Goal: Task Accomplishment & Management: Use online tool/utility

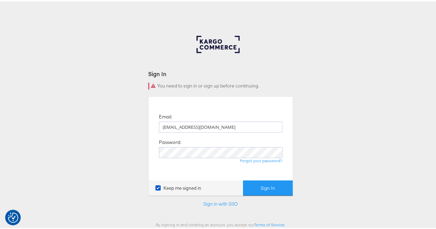
type input "[EMAIL_ADDRESS][DOMAIN_NAME]"
click at [243, 179] on button "Sign In" at bounding box center [268, 187] width 50 height 16
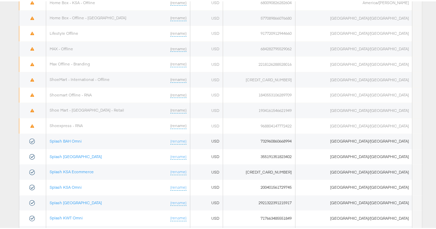
scroll to position [423, 0]
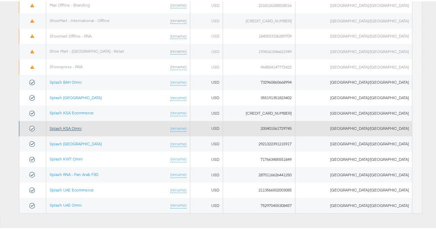
click at [80, 124] on link "Splash KSA Omni" at bounding box center [66, 126] width 32 height 5
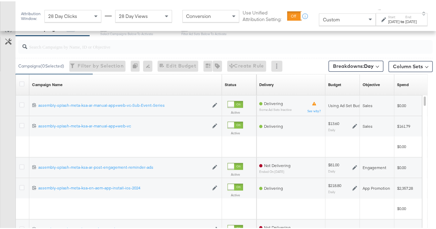
scroll to position [265, 0]
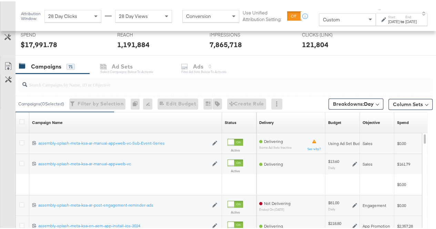
click at [58, 80] on input "search" at bounding box center [211, 80] width 369 height 13
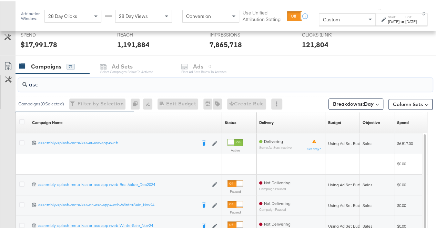
scroll to position [300, 0]
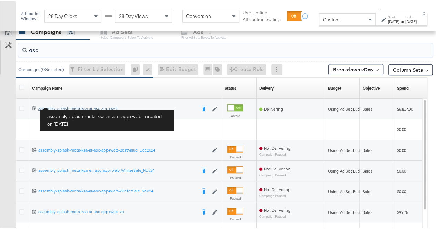
type input "asc"
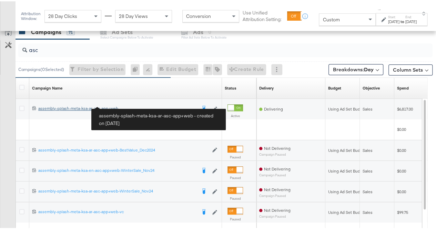
click at [66, 105] on div "assembly-splash-meta-ksa-ar-asc-app+web assembly-splash-meta-ksa-ar-asc-app+web" at bounding box center [117, 107] width 158 height 6
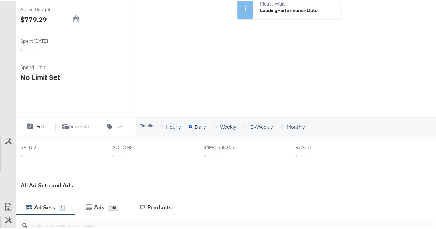
scroll to position [241, 0]
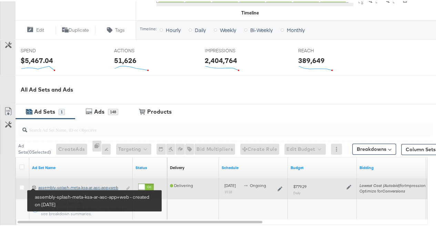
click at [53, 186] on div "assembly-splash-meta-ksa-ar-asc-app+web assembly-splash-meta-ksa-ar-asc-app+web" at bounding box center [80, 187] width 84 height 6
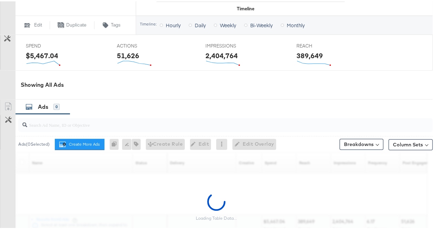
scroll to position [310, 0]
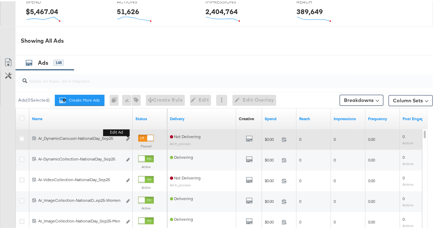
click at [128, 138] on button "Edit ad" at bounding box center [128, 137] width 4 height 7
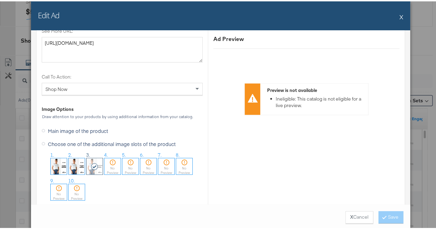
scroll to position [655, 0]
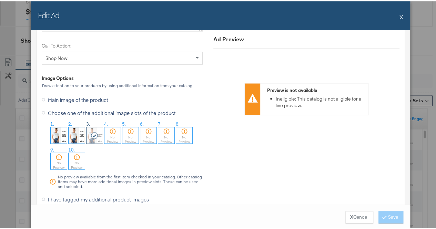
click at [55, 129] on img at bounding box center [59, 134] width 16 height 16
click at [383, 213] on button "Save" at bounding box center [391, 216] width 25 height 12
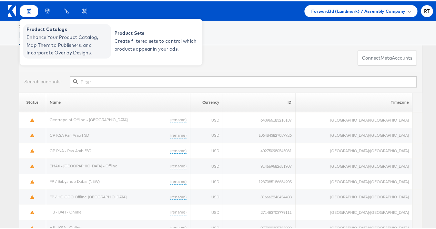
click at [38, 28] on span "Product Catalogs" at bounding box center [68, 28] width 83 height 8
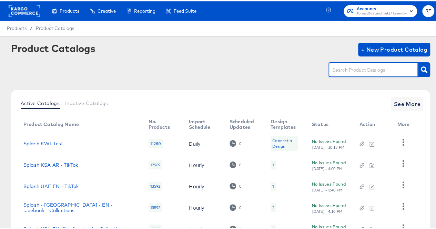
click at [364, 67] on input "text" at bounding box center [367, 69] width 73 height 8
type input "ksa"
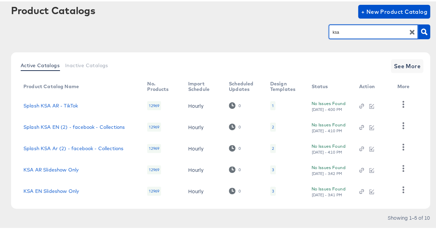
scroll to position [54, 0]
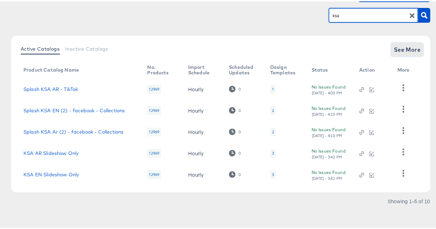
click at [401, 45] on span "See More" at bounding box center [407, 48] width 27 height 10
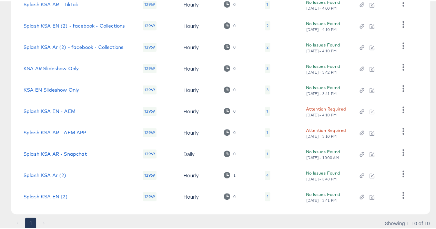
scroll to position [161, 0]
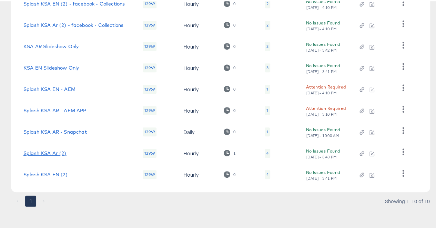
click at [49, 152] on link "Splash KSA Ar (2)" at bounding box center [44, 152] width 43 height 6
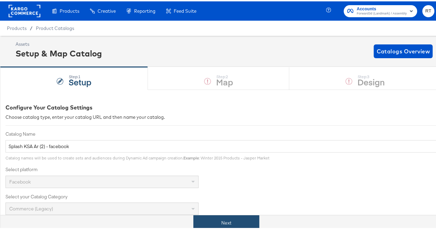
click at [233, 225] on button "Next" at bounding box center [226, 222] width 66 height 16
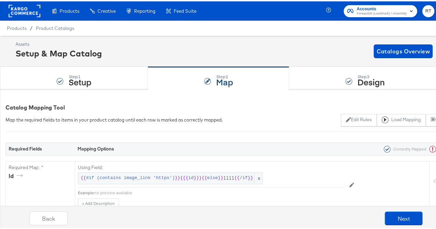
click at [328, 81] on div "Step: 3 Design" at bounding box center [365, 77] width 152 height 23
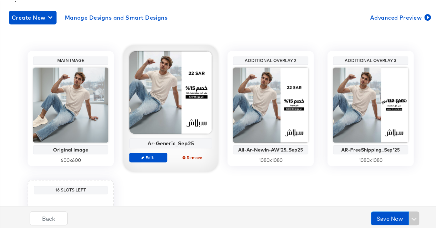
scroll to position [103, 0]
